Goal: Check status: Check status

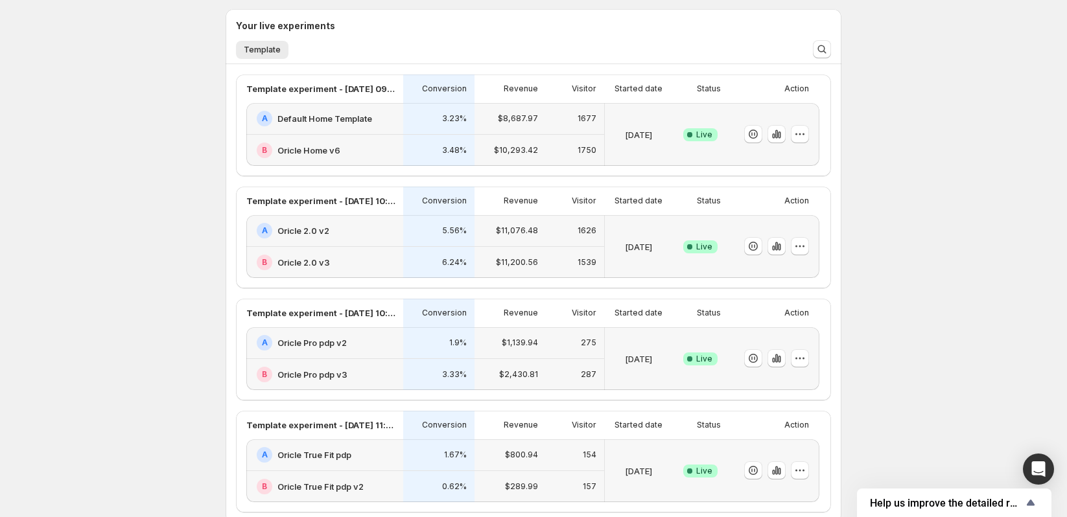
scroll to position [373, 0]
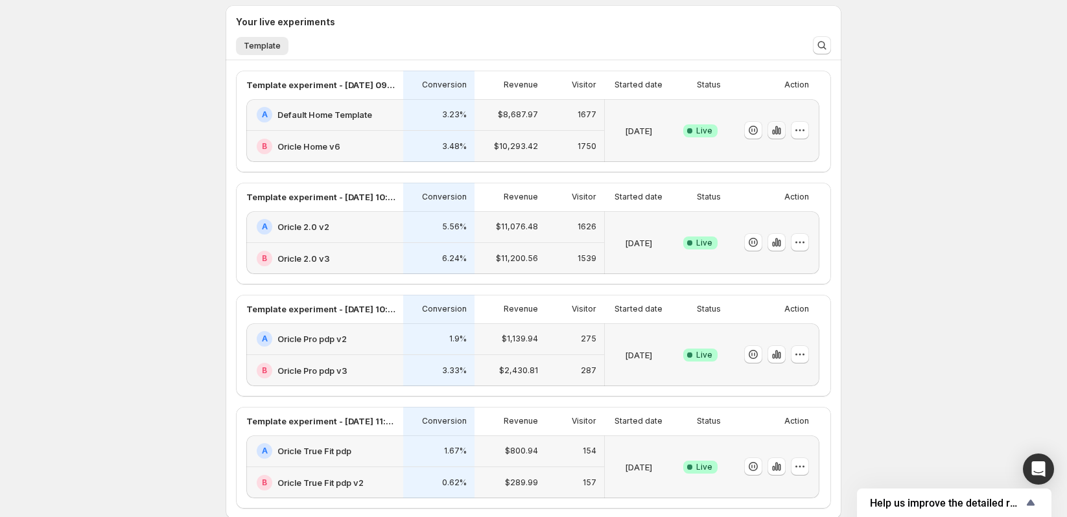
click at [783, 129] on icon "button" at bounding box center [776, 130] width 13 height 13
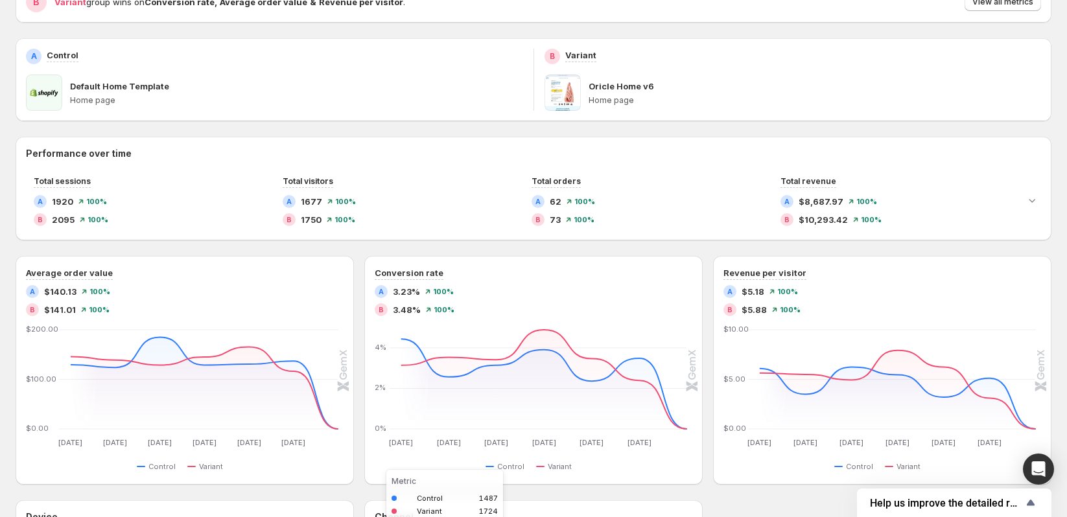
scroll to position [121, 0]
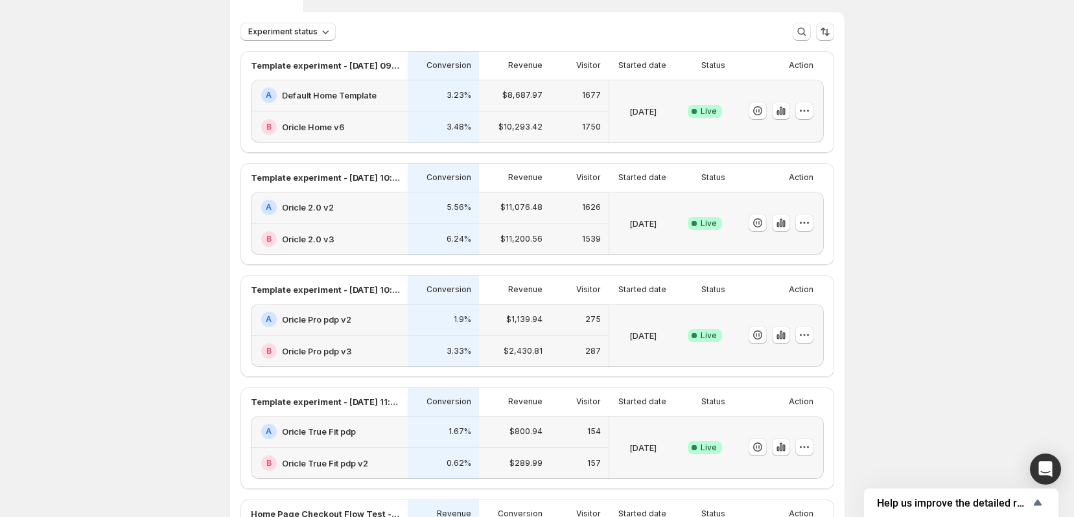
scroll to position [68, 0]
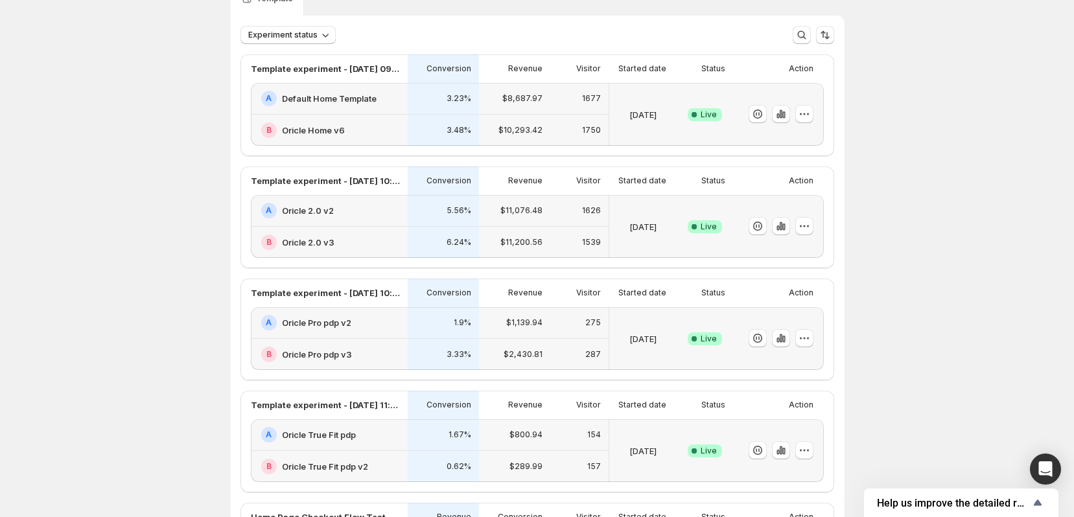
click at [345, 98] on h2 "Default Home Template" at bounding box center [329, 98] width 95 height 13
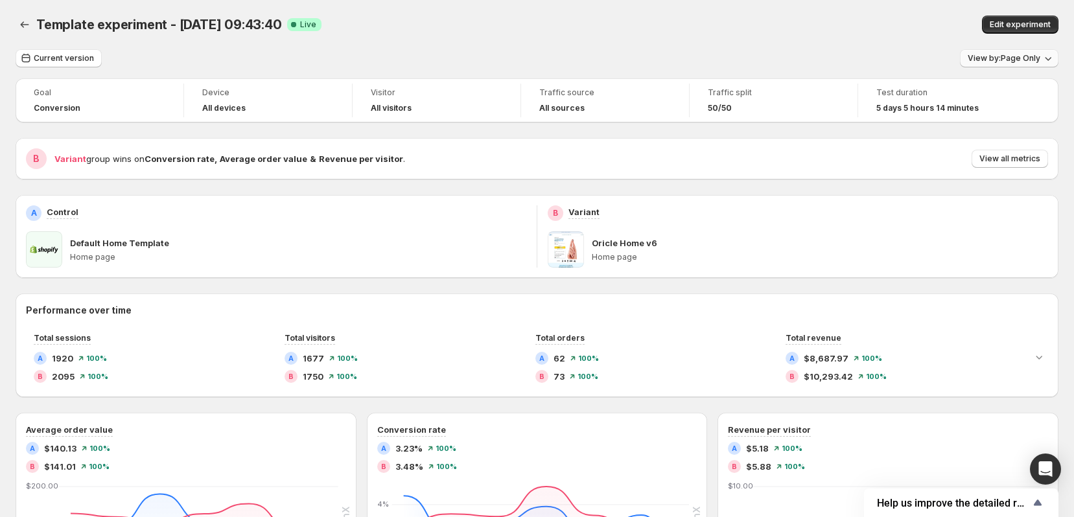
click at [1034, 54] on span "View by: Page Only" at bounding box center [1004, 58] width 73 height 10
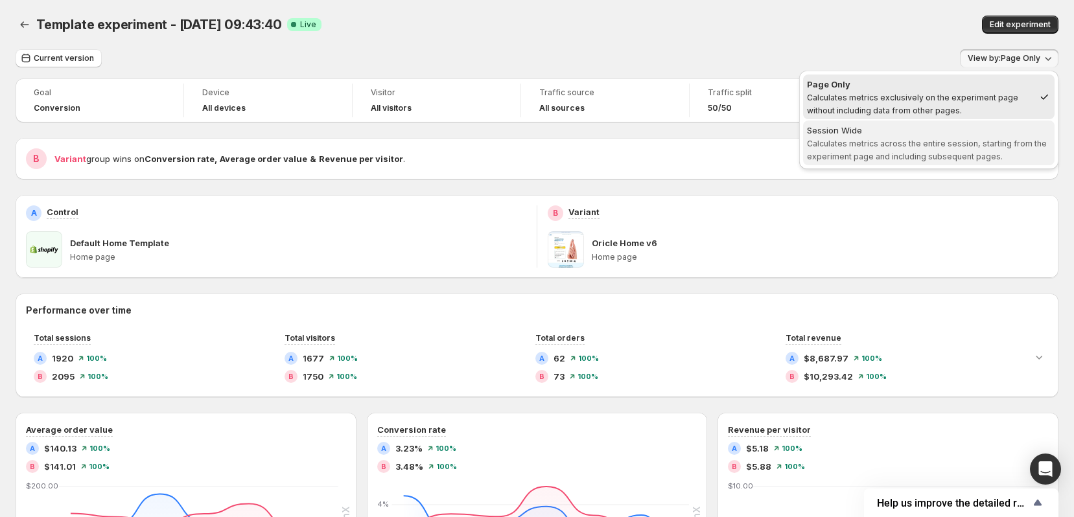
click at [962, 145] on span "Calculates metrics across the entire session, starting from the experiment page…" at bounding box center [927, 150] width 240 height 23
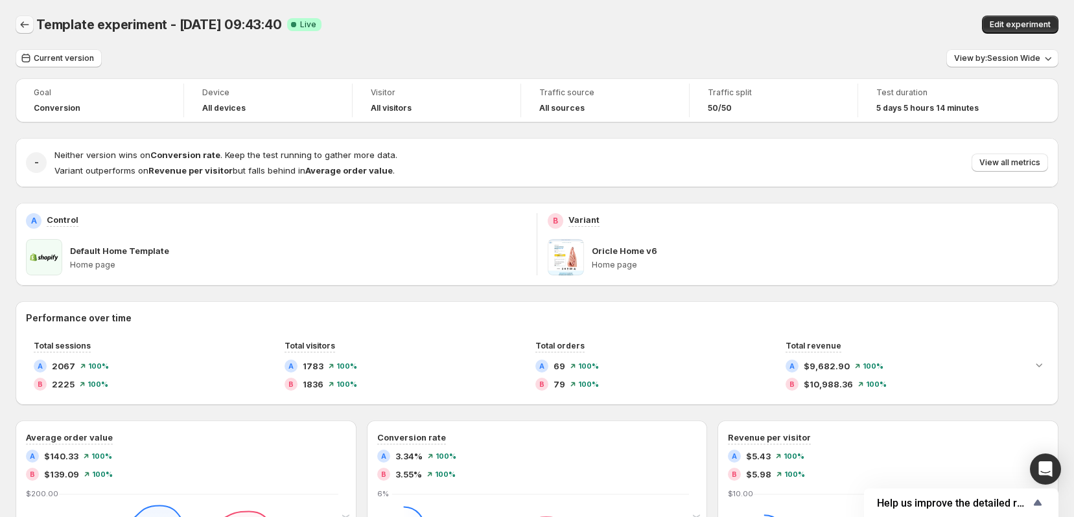
click at [23, 21] on icon "Back" at bounding box center [24, 24] width 13 height 13
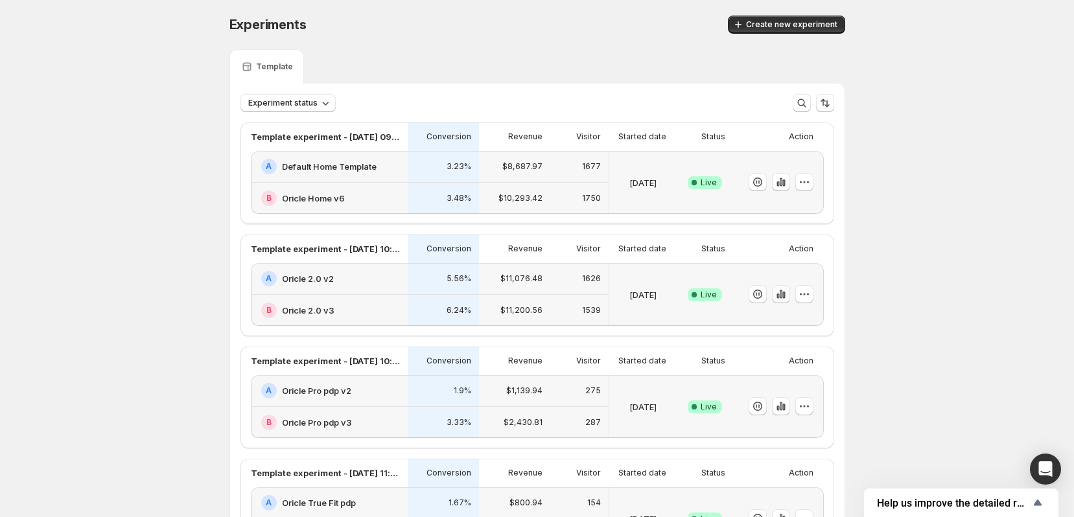
click at [783, 294] on icon "button" at bounding box center [784, 295] width 3 height 7
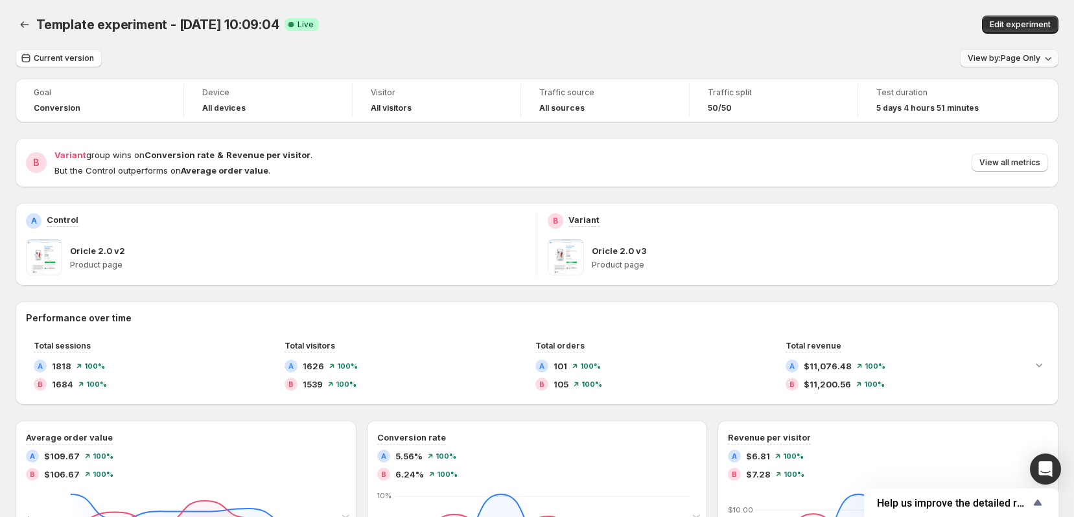
click at [1018, 58] on span "View by: Page Only" at bounding box center [1004, 58] width 73 height 10
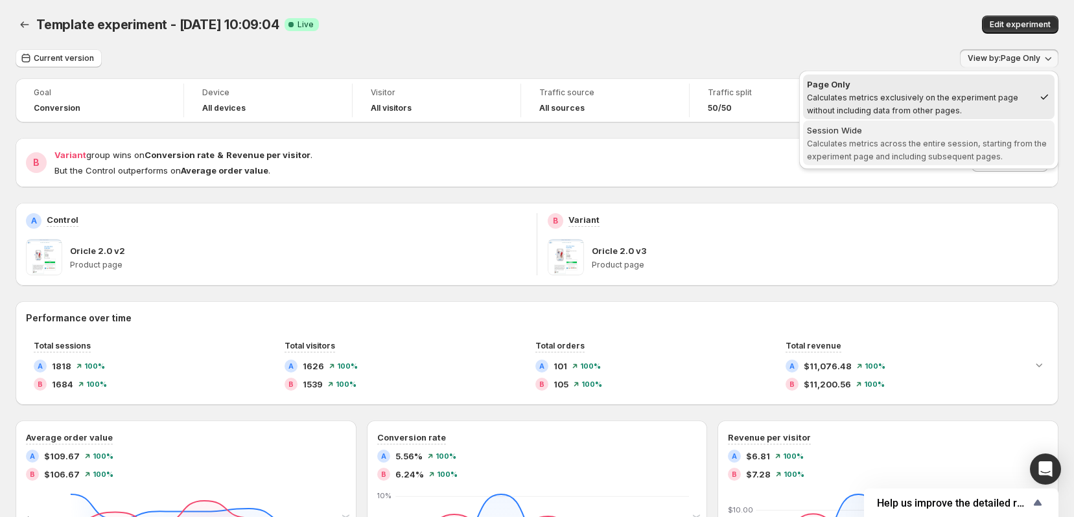
click at [966, 149] on span "Session Wide Calculates metrics across the entire session, starting from the ex…" at bounding box center [929, 143] width 244 height 39
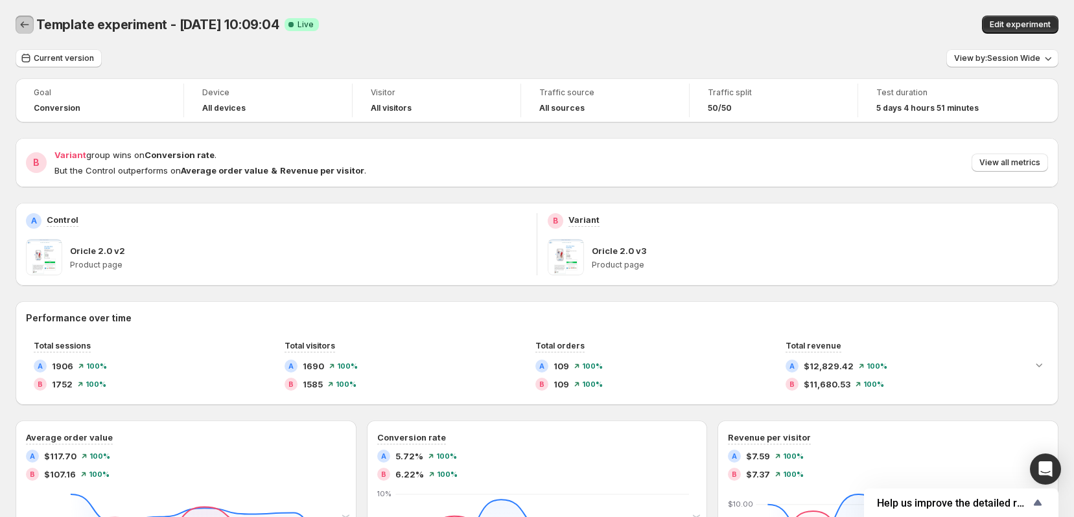
click at [24, 20] on icon "Back" at bounding box center [24, 24] width 13 height 13
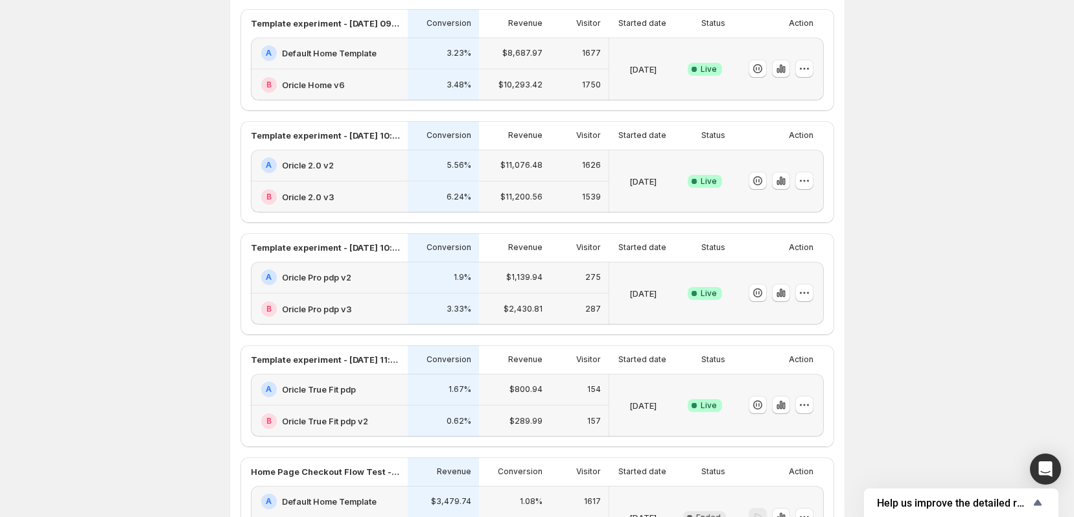
scroll to position [115, 0]
click at [783, 292] on icon "button" at bounding box center [784, 292] width 3 height 7
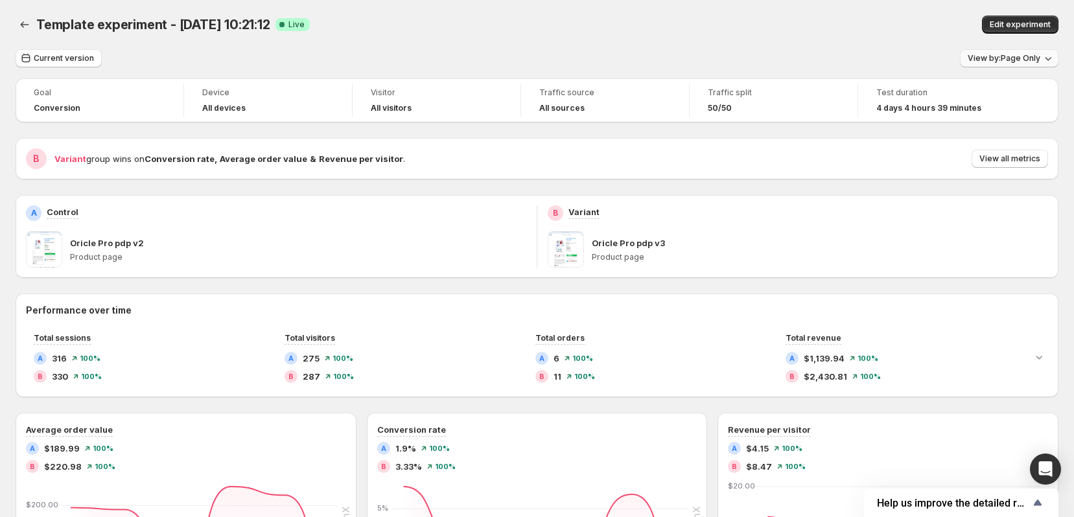
click at [1035, 61] on span "View by: Page Only" at bounding box center [1004, 58] width 73 height 10
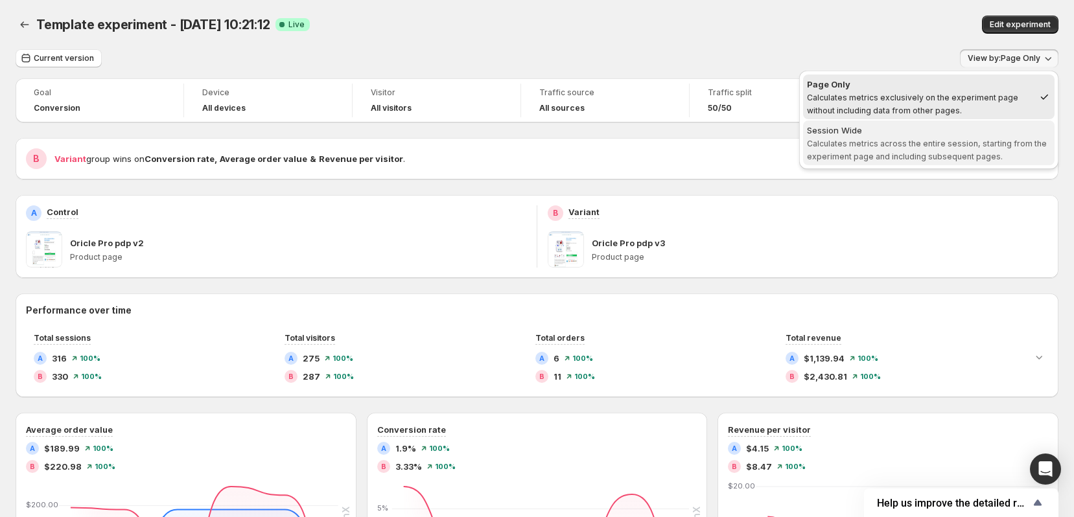
click at [982, 140] on span "Calculates metrics across the entire session, starting from the experiment page…" at bounding box center [927, 150] width 240 height 23
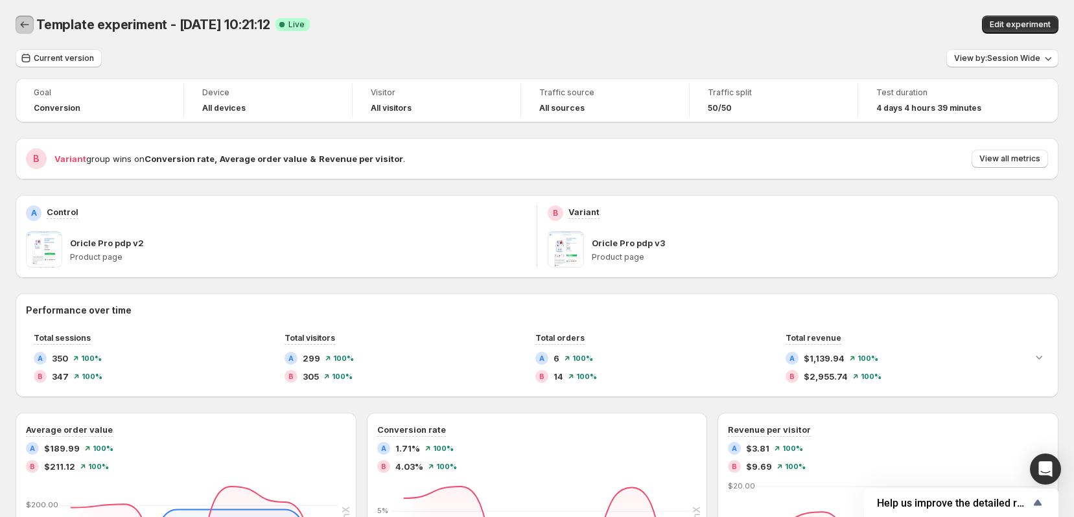
click at [25, 25] on icon "Back" at bounding box center [24, 24] width 13 height 13
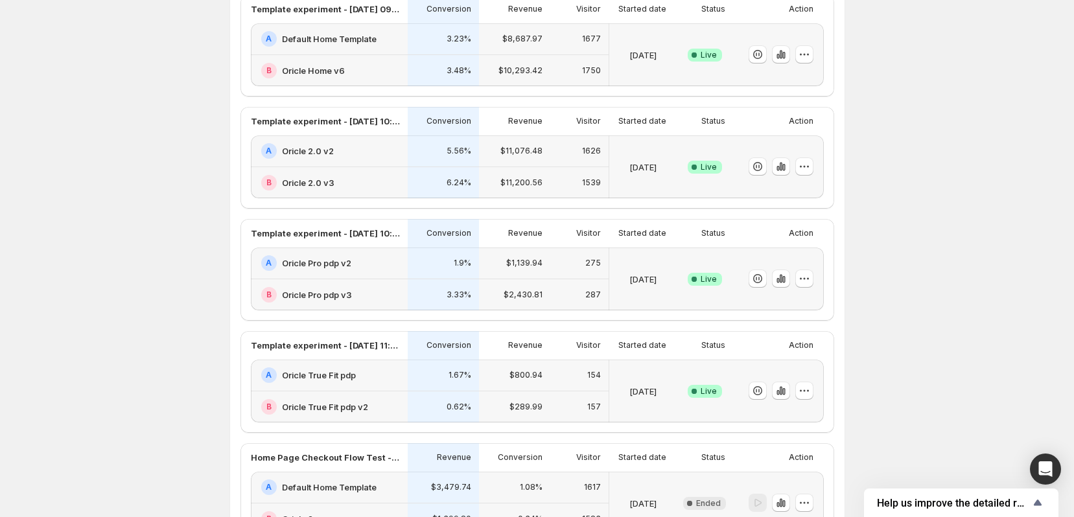
scroll to position [141, 0]
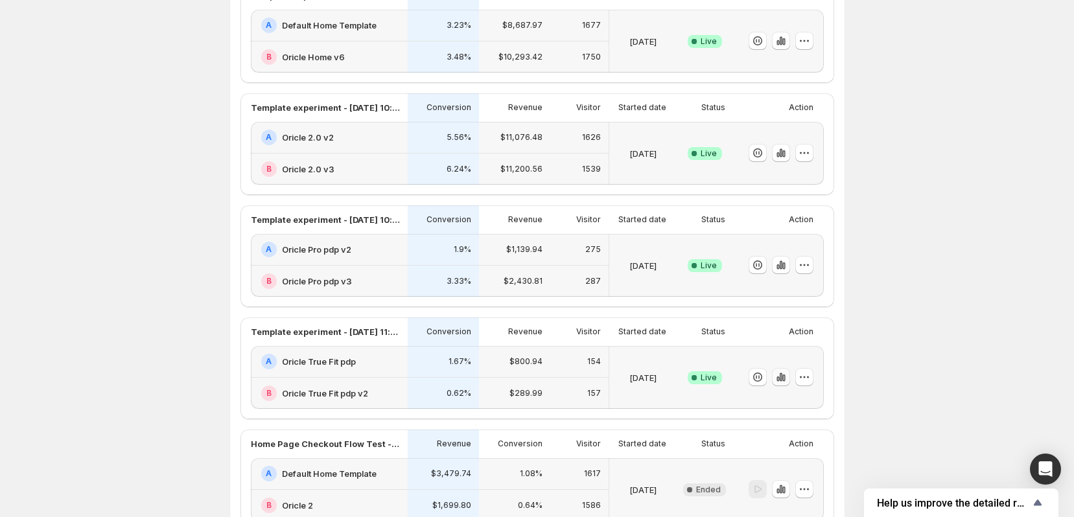
click at [781, 377] on icon "button" at bounding box center [780, 377] width 3 height 8
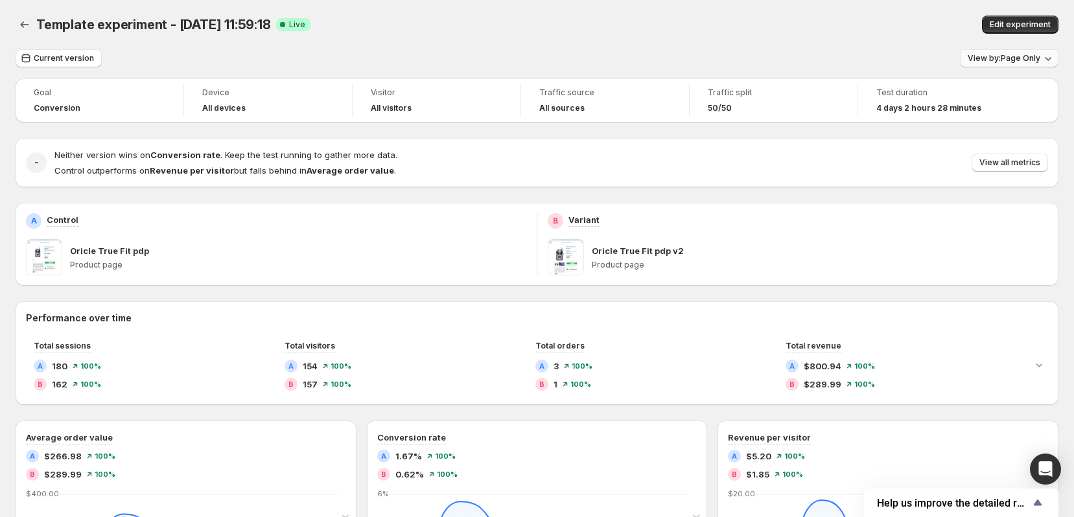
click at [996, 63] on span "View by: Page Only" at bounding box center [1004, 58] width 73 height 10
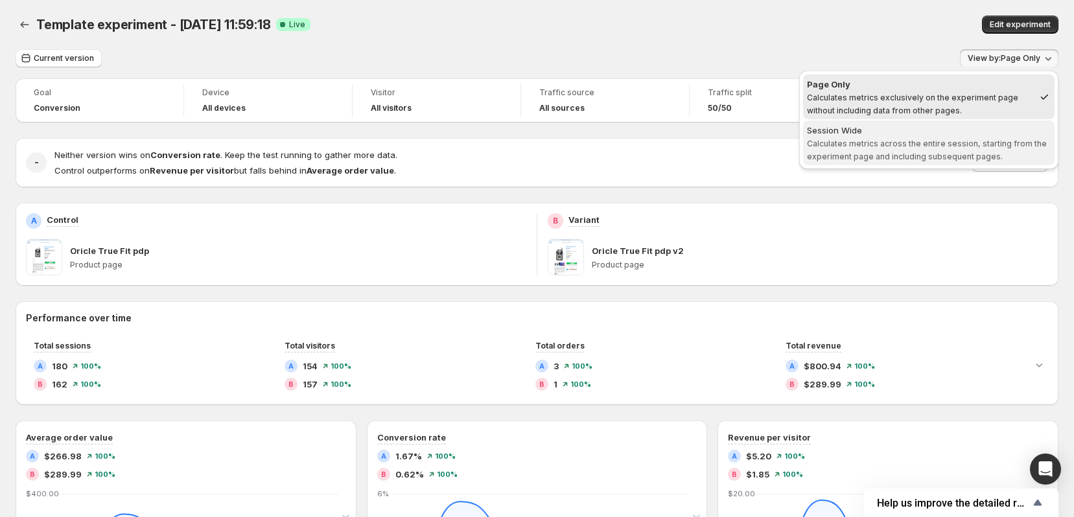
click at [978, 137] on span "Session Wide Calculates metrics across the entire session, starting from the ex…" at bounding box center [929, 143] width 244 height 38
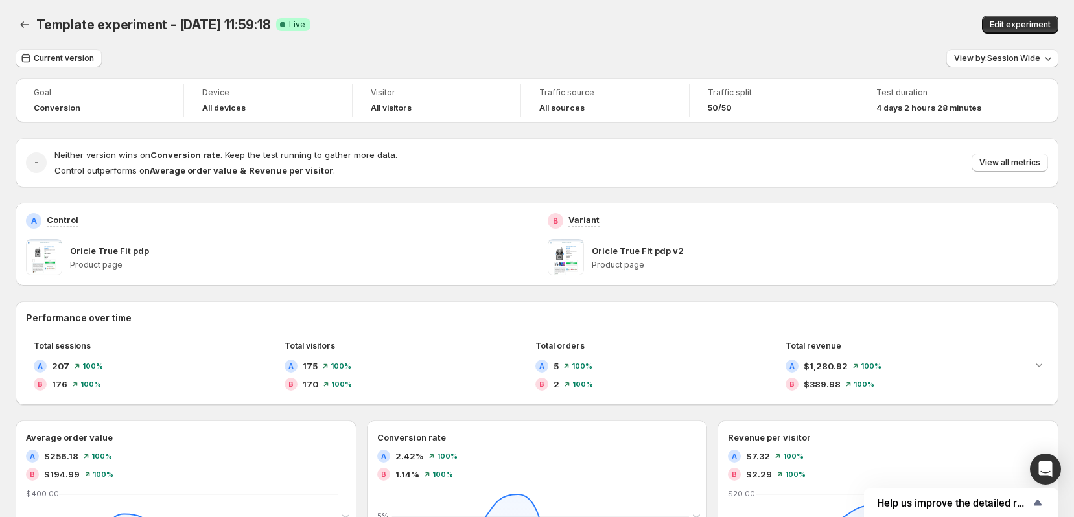
click at [812, 16] on div "Edit experiment" at bounding box center [854, 25] width 410 height 18
